Goal: Find specific page/section: Find specific page/section

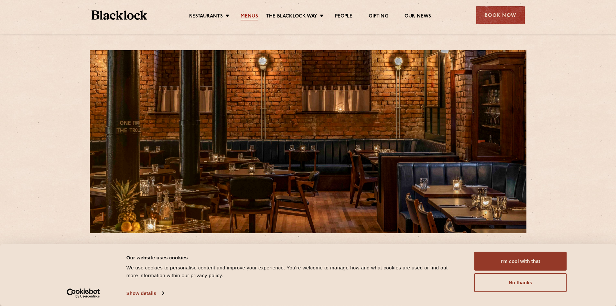
click at [248, 15] on link "Menus" at bounding box center [249, 16] width 17 height 7
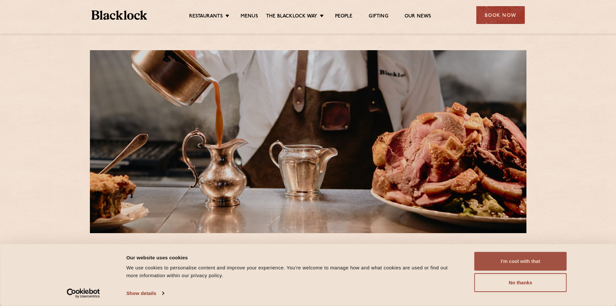
click at [547, 259] on button "I'm cool with that" at bounding box center [520, 261] width 92 height 19
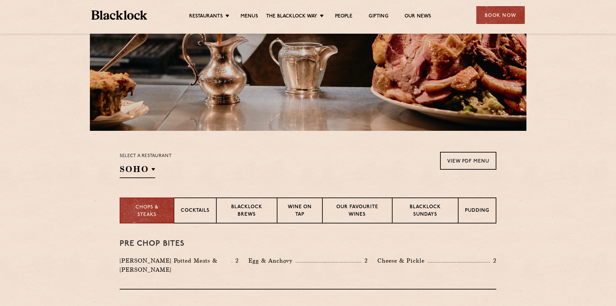
scroll to position [194, 0]
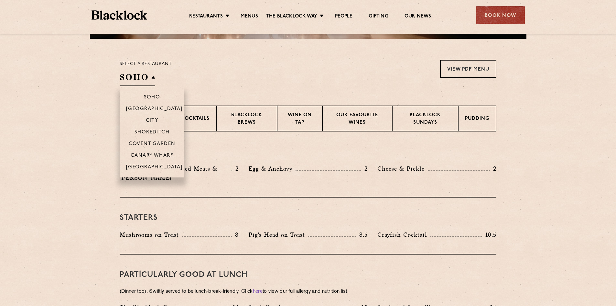
click at [149, 74] on h2 "SOHO" at bounding box center [138, 78] width 36 height 15
click at [158, 164] on li "[GEOGRAPHIC_DATA]" at bounding box center [152, 169] width 65 height 16
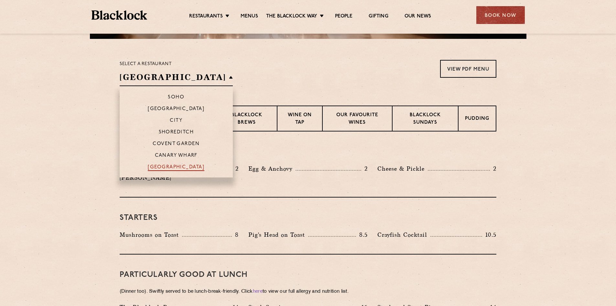
click at [167, 166] on p "[GEOGRAPHIC_DATA]" at bounding box center [176, 167] width 57 height 6
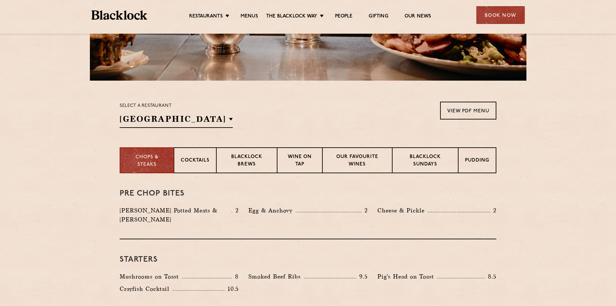
scroll to position [97, 0]
